Goal: Transaction & Acquisition: Purchase product/service

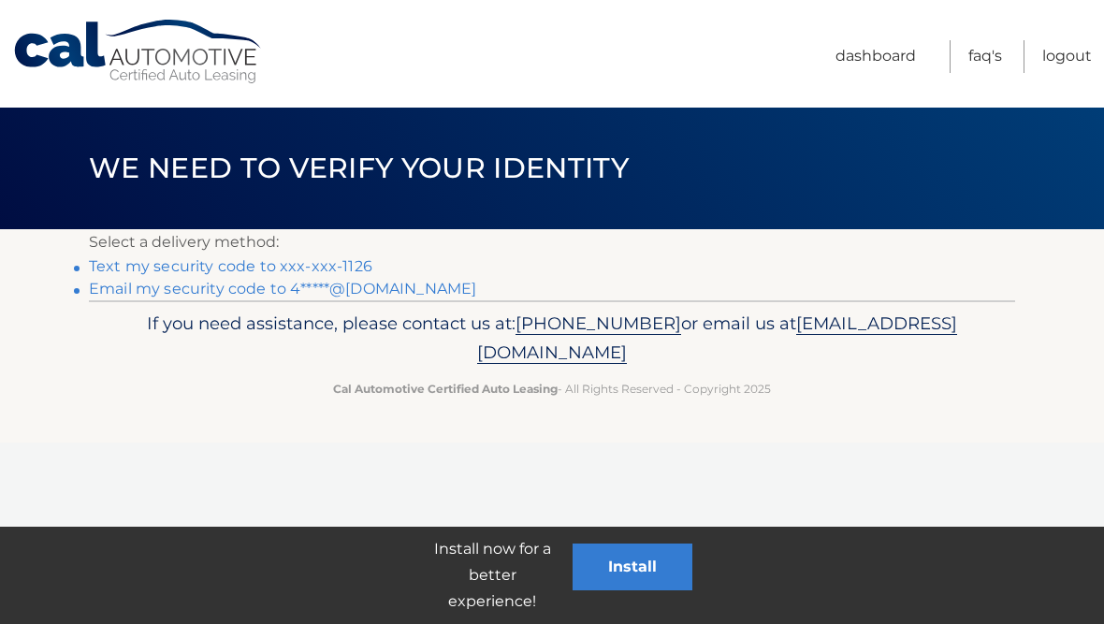
click at [305, 258] on link "Text my security code to xxx-xxx-1126" at bounding box center [231, 266] width 284 height 18
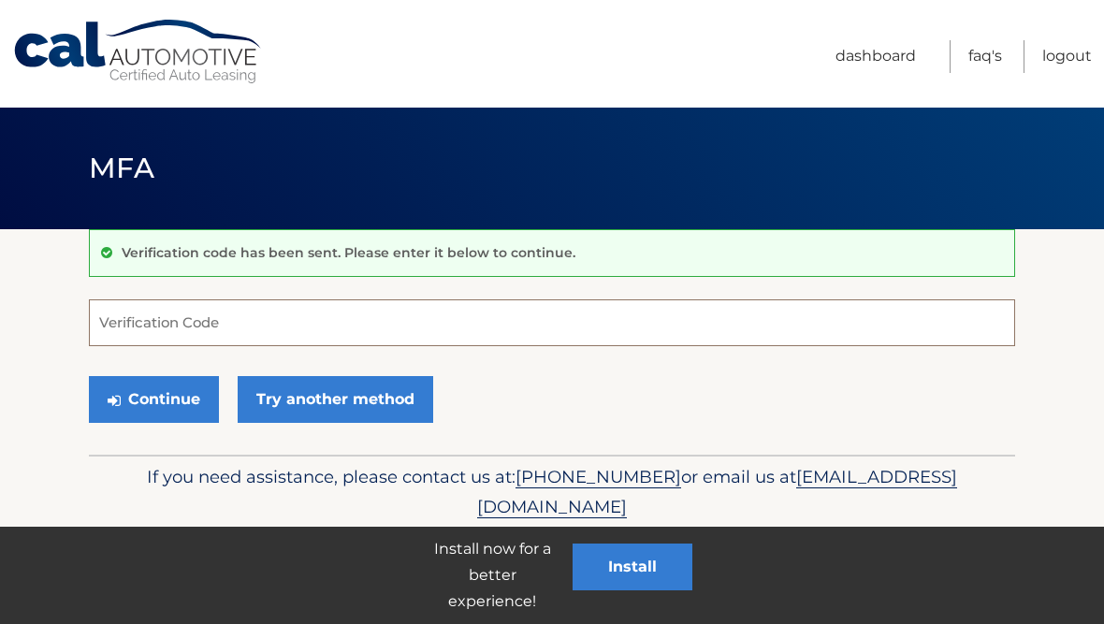
click at [292, 318] on input "Verification Code" at bounding box center [552, 322] width 927 height 47
click at [322, 320] on input "Verification Code" at bounding box center [552, 322] width 927 height 47
click at [321, 326] on input "Verification Code" at bounding box center [552, 322] width 927 height 47
click at [319, 331] on input "Verification Code" at bounding box center [552, 322] width 927 height 47
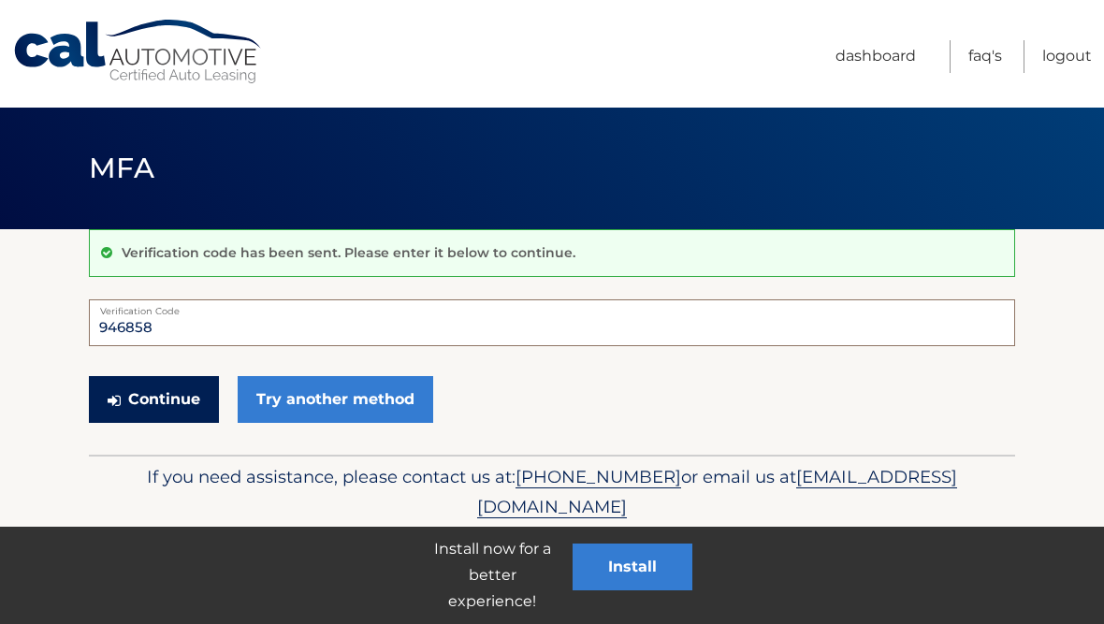
type input "946858"
click at [181, 398] on button "Continue" at bounding box center [154, 399] width 130 height 47
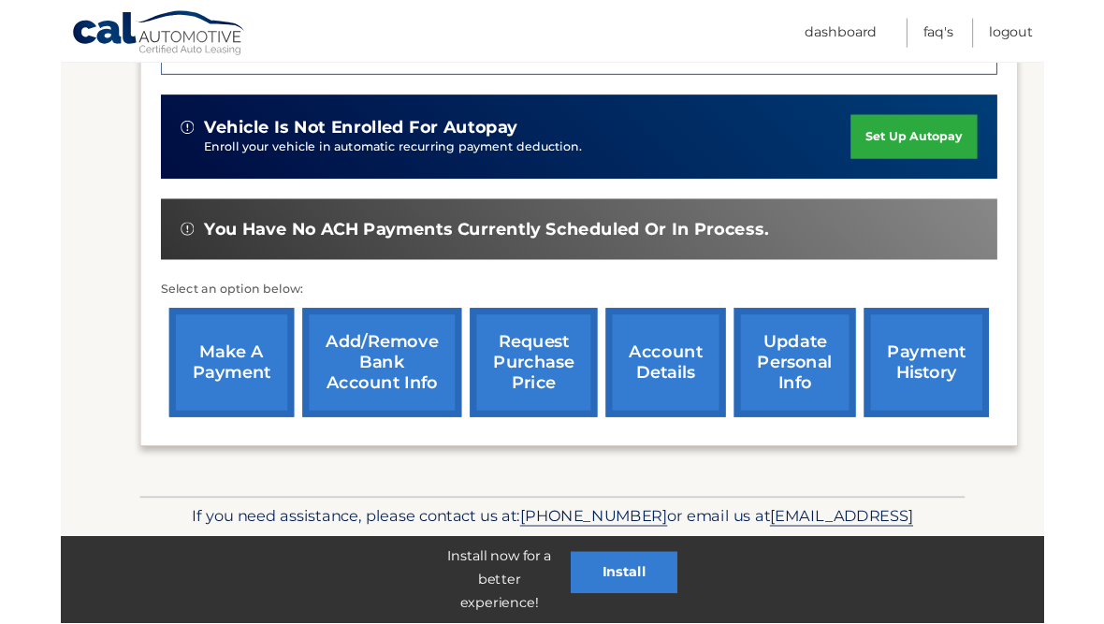
scroll to position [646, 0]
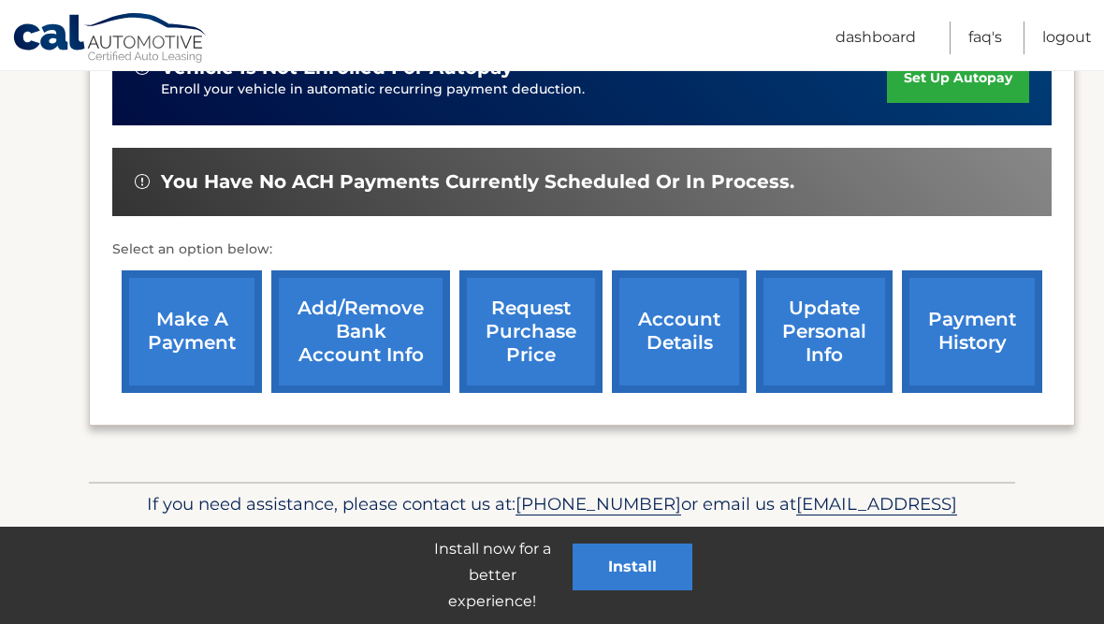
click at [205, 346] on link "make a payment" at bounding box center [192, 331] width 140 height 123
click at [212, 347] on link "make a payment" at bounding box center [192, 331] width 140 height 123
click at [216, 322] on link "make a payment" at bounding box center [192, 331] width 140 height 123
click at [195, 336] on link "make a payment" at bounding box center [192, 331] width 140 height 123
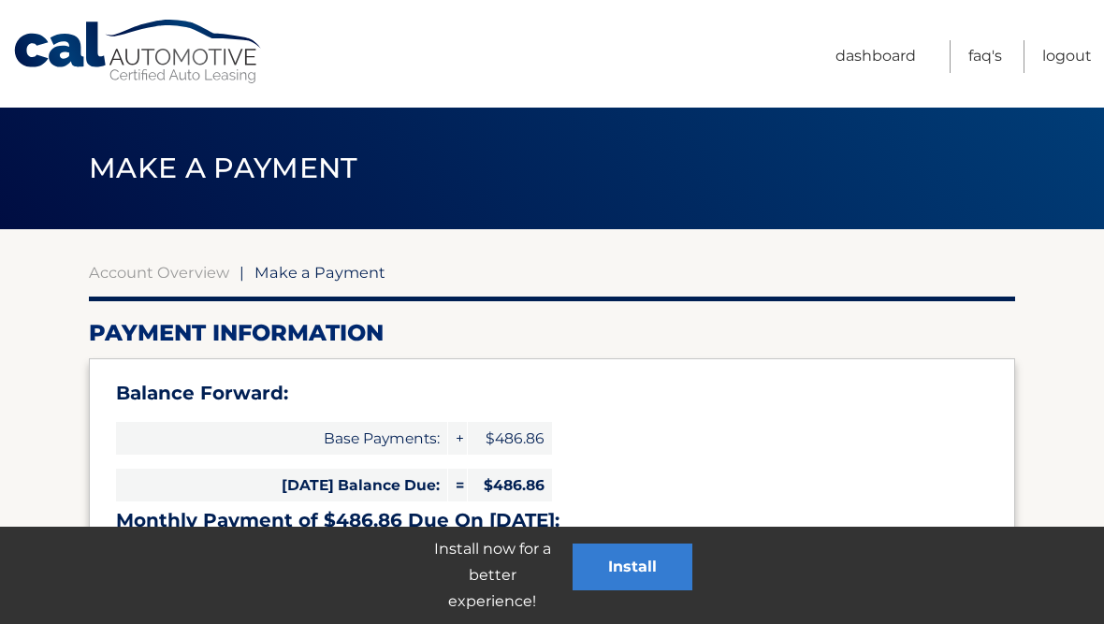
select select "ZDg1NzFjODctNGVhMi00YjhmLWE5YTQtOTZhMjZiNTFmNGE3"
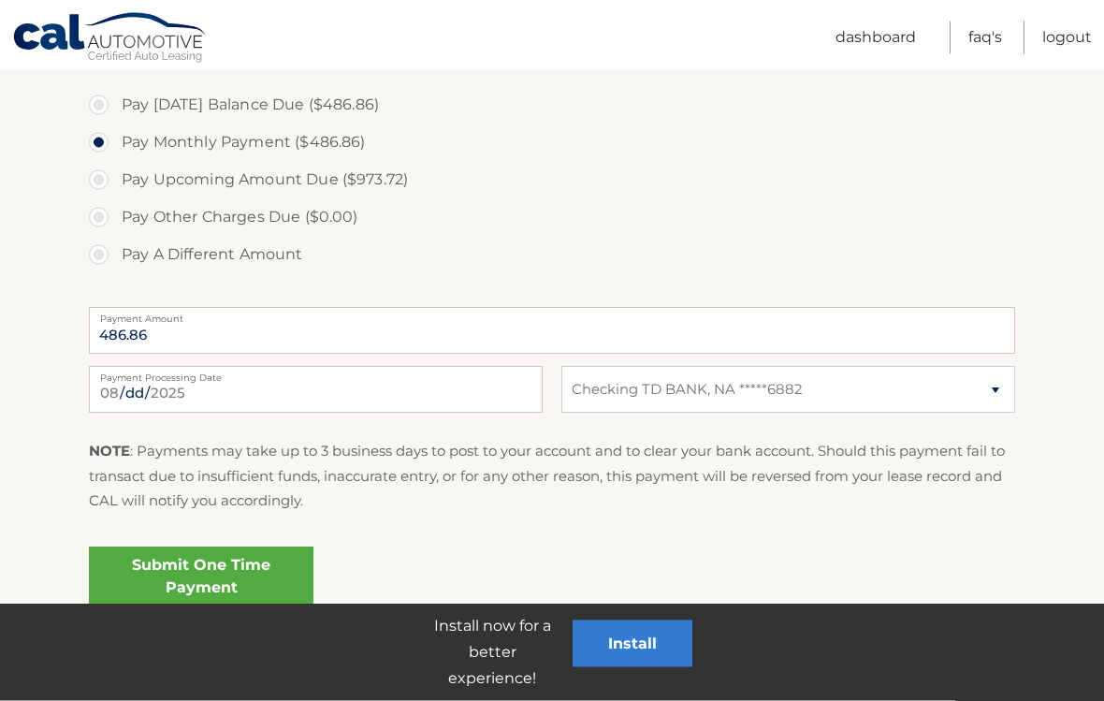
scroll to position [641, 0]
click at [464, 398] on input "2025-08-10" at bounding box center [316, 389] width 454 height 47
type input "2025-08-14"
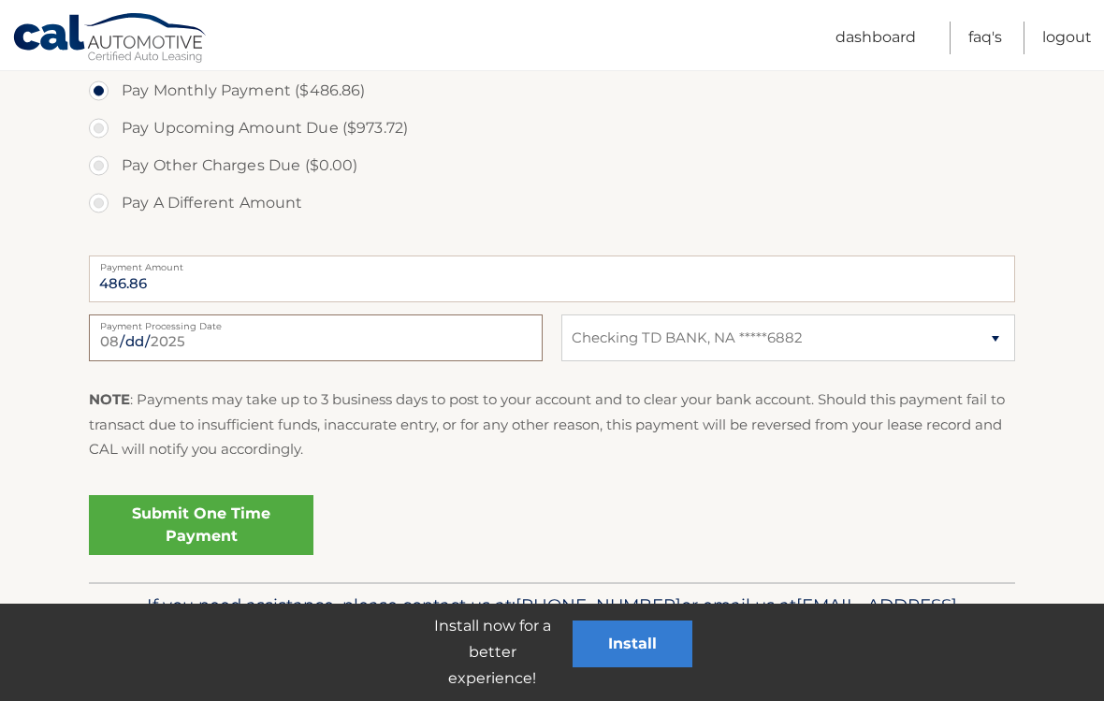
scroll to position [710, 0]
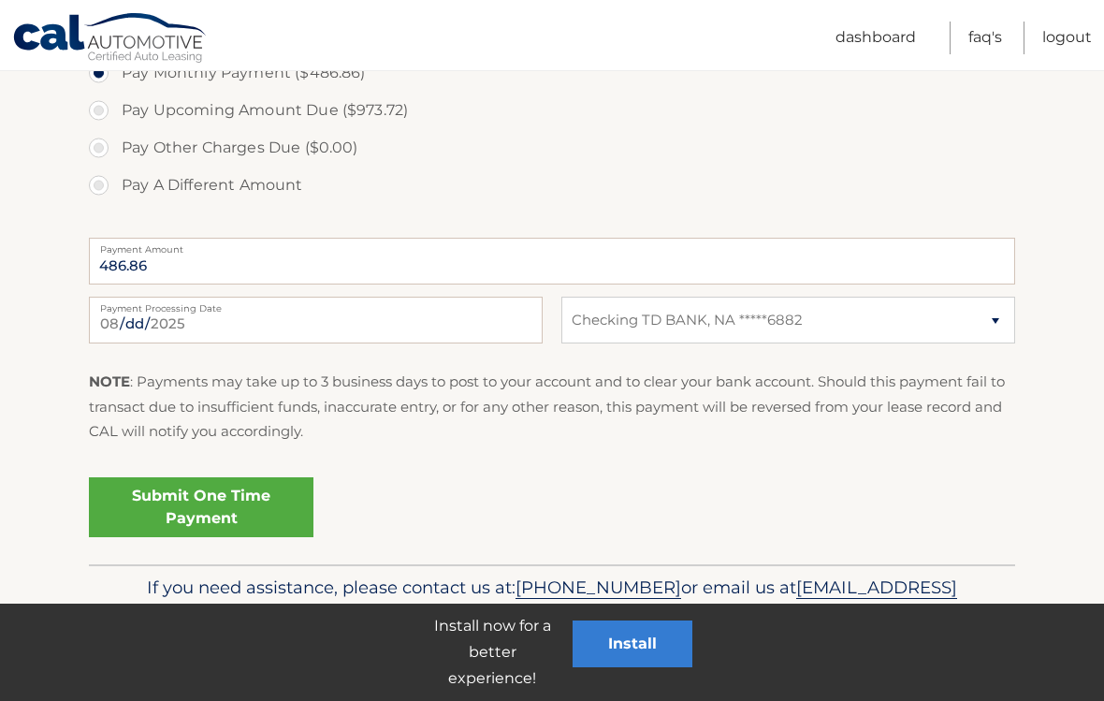
click at [246, 504] on link "Submit One Time Payment" at bounding box center [201, 507] width 225 height 60
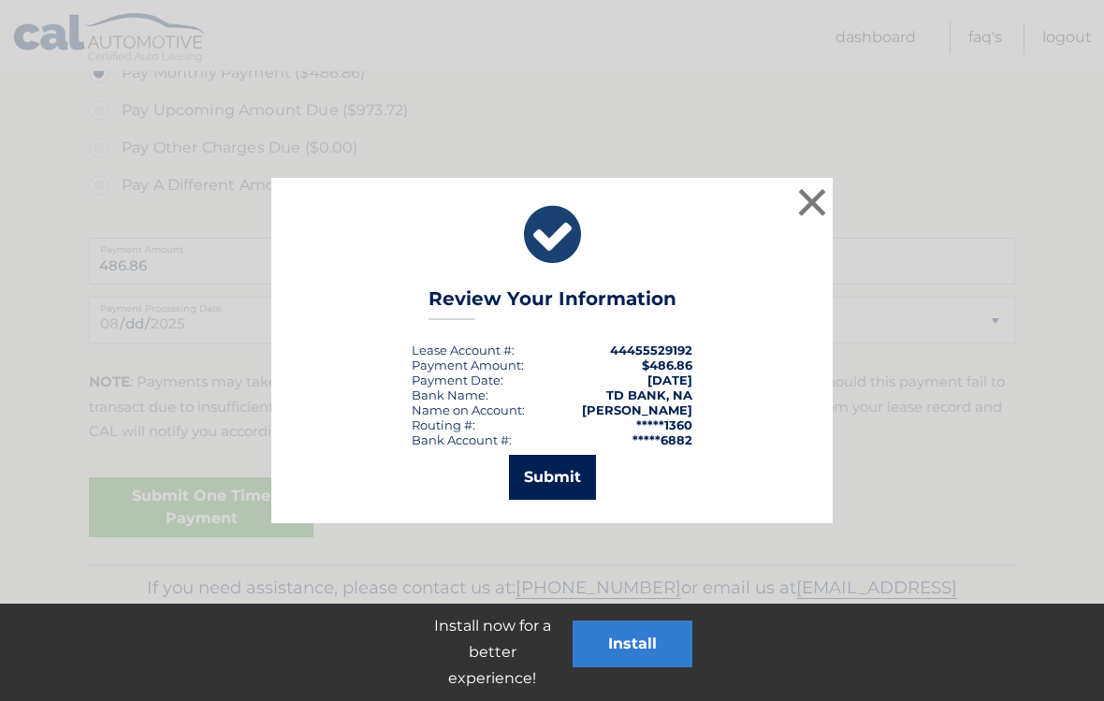
click at [546, 471] on button "Submit" at bounding box center [552, 477] width 87 height 45
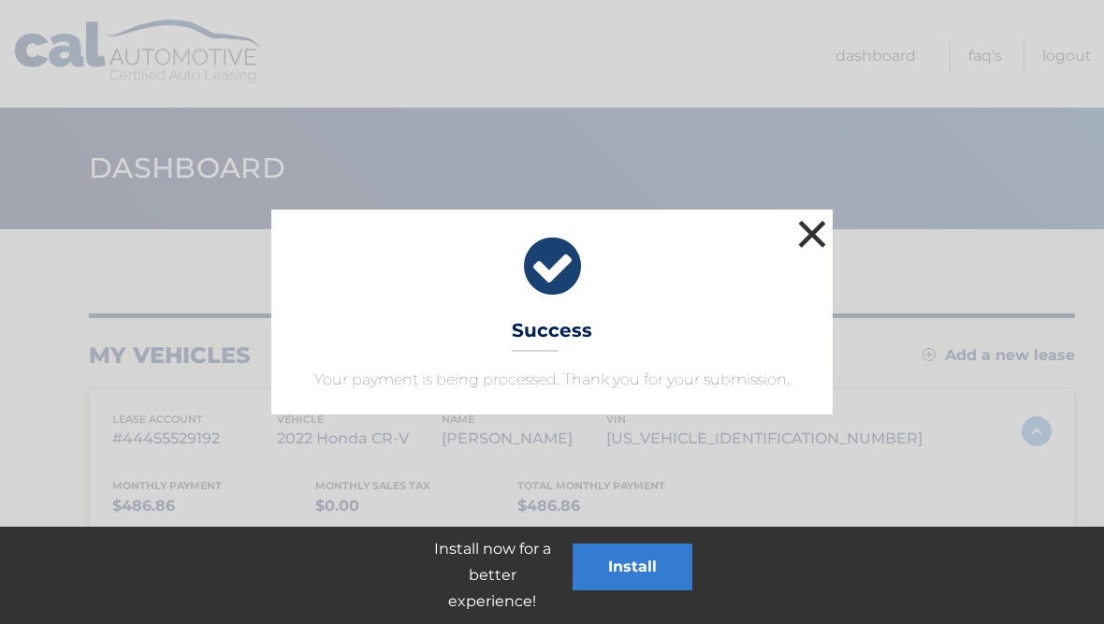
click at [810, 230] on button "×" at bounding box center [812, 233] width 37 height 37
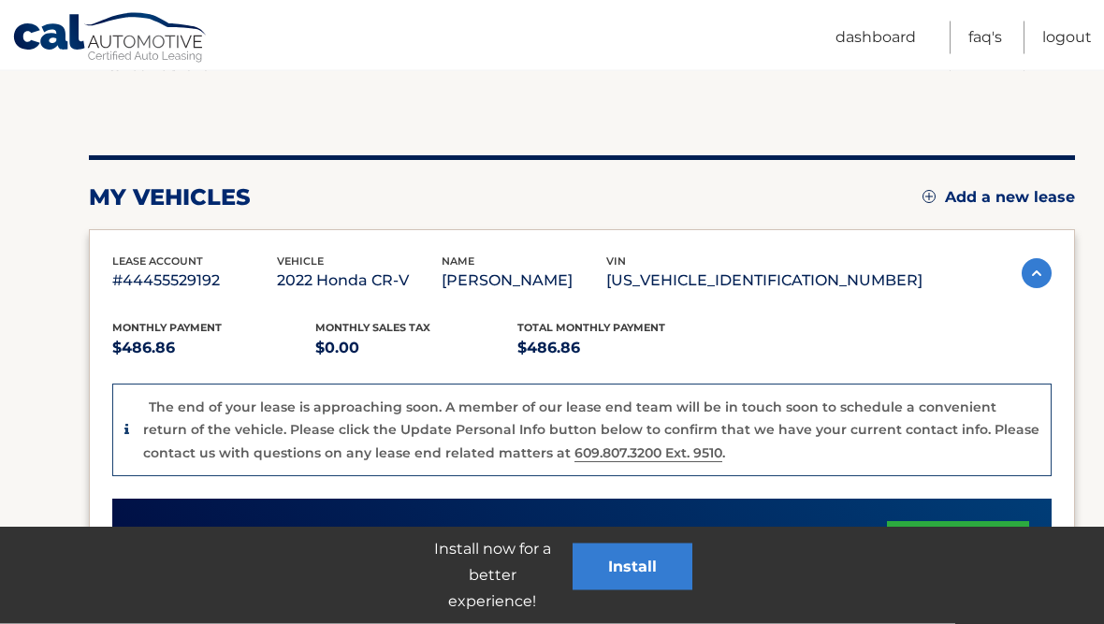
scroll to position [144, 0]
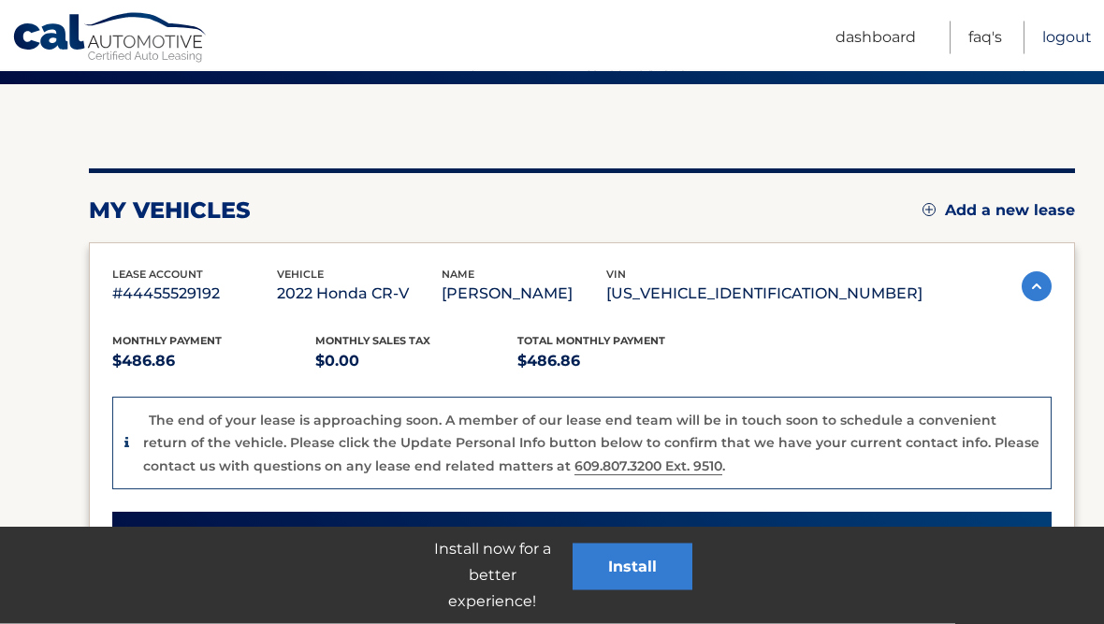
click at [1058, 48] on link "Logout" at bounding box center [1068, 38] width 50 height 33
